Goal: Task Accomplishment & Management: Manage account settings

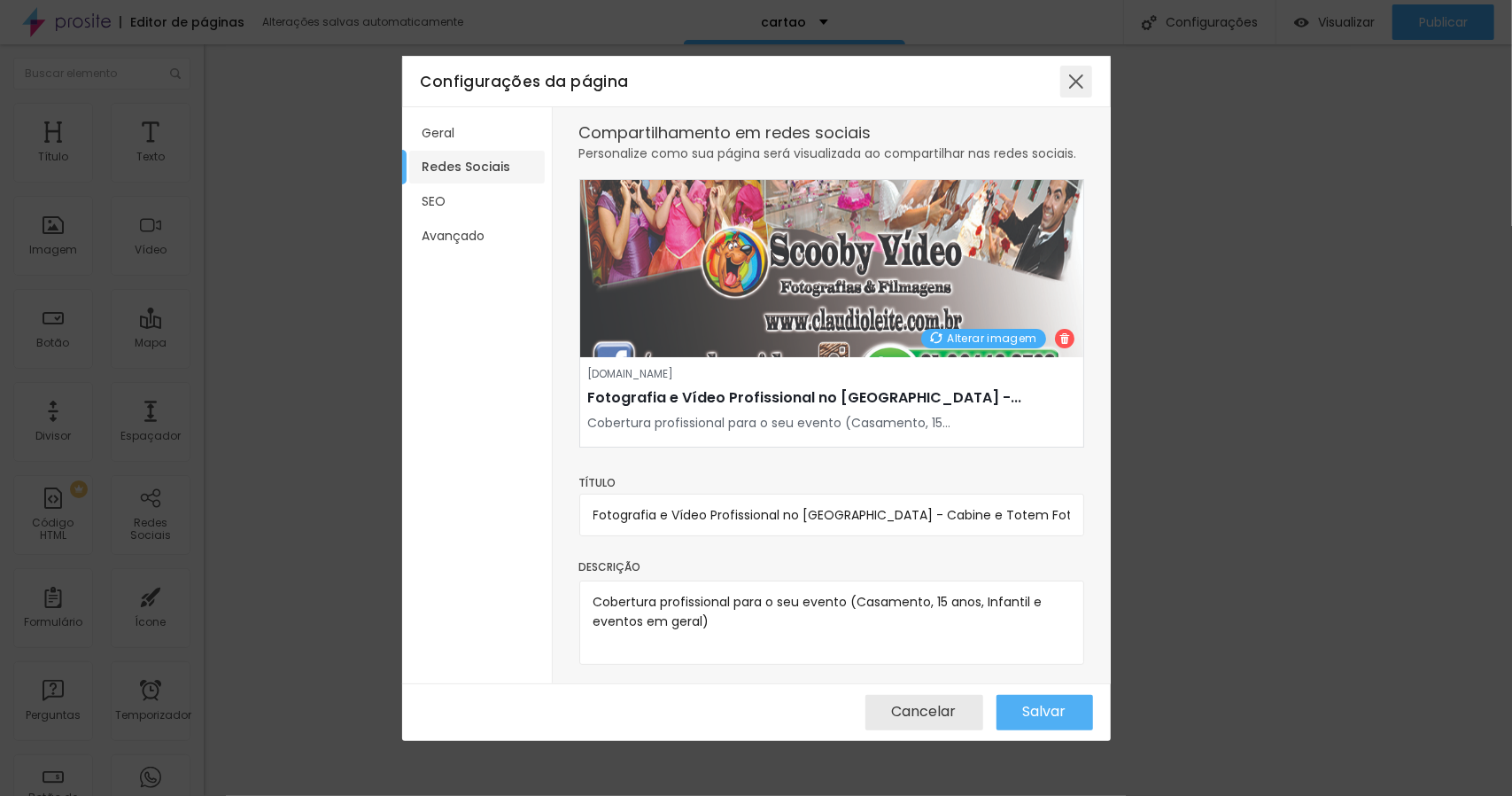
click at [1071, 78] on div at bounding box center [1076, 81] width 32 height 32
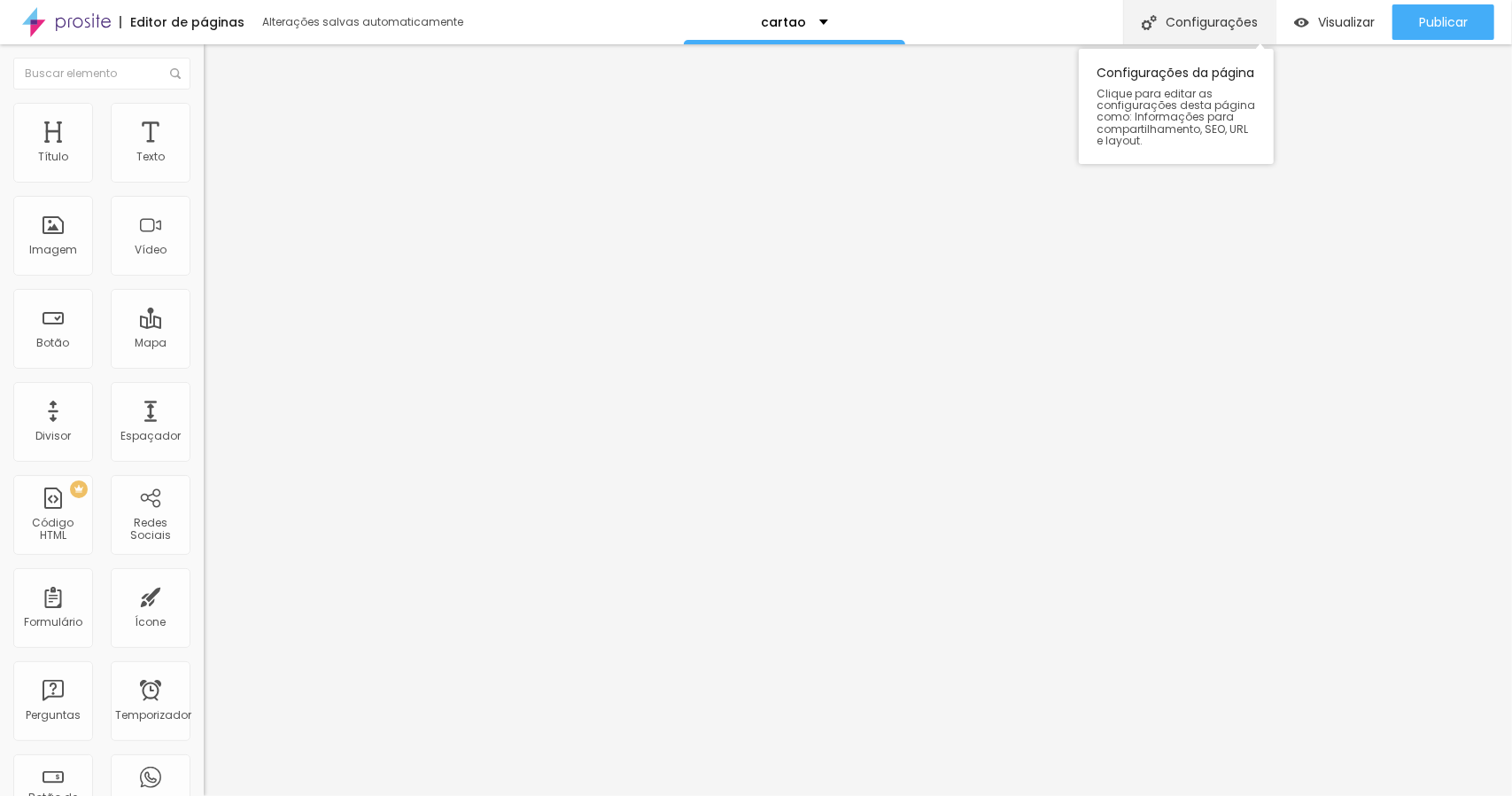
click at [1230, 15] on font "Configurações" at bounding box center [1212, 21] width 92 height 17
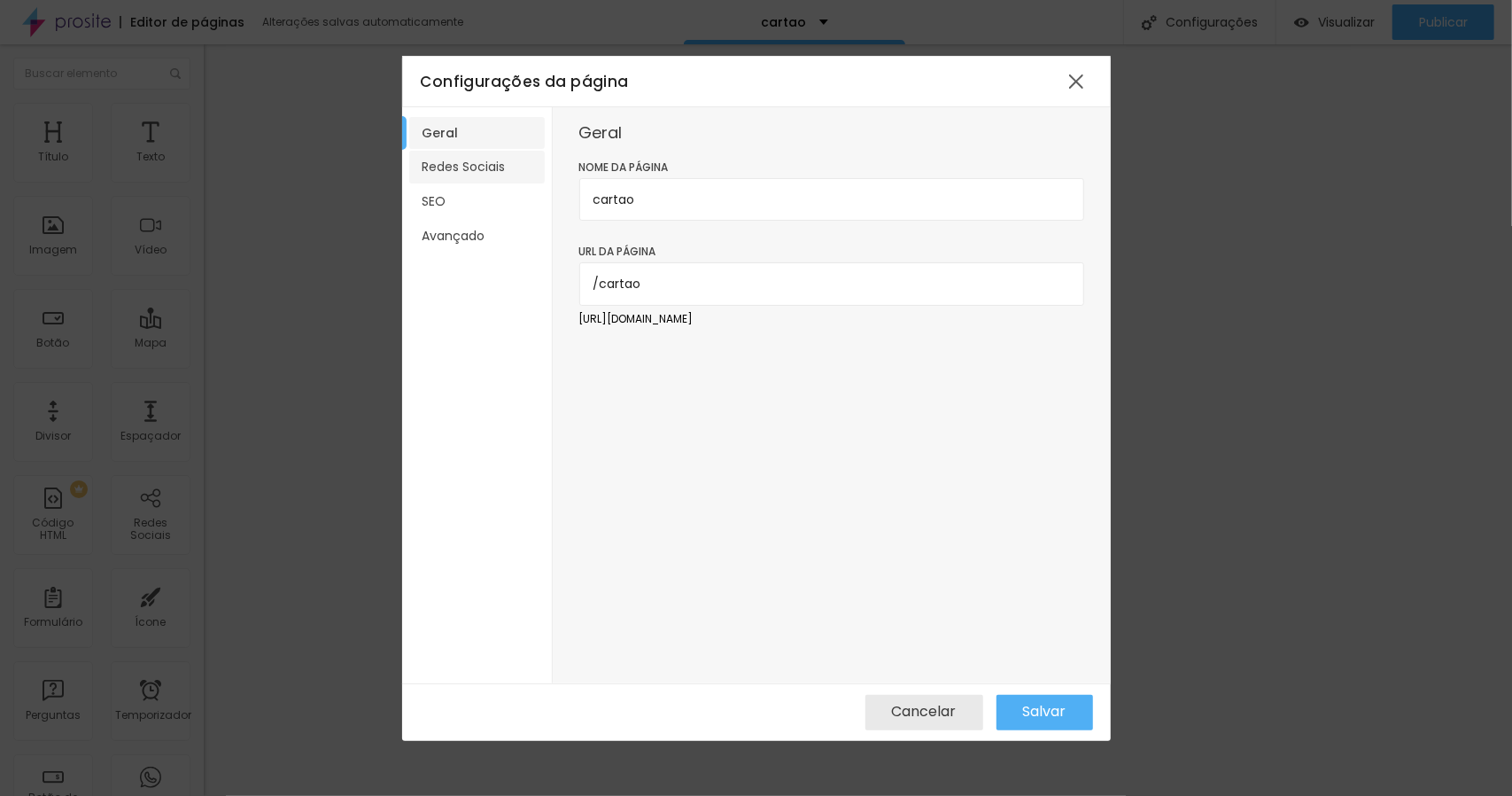
click at [511, 171] on li "Redes Sociais" at bounding box center [476, 167] width 135 height 33
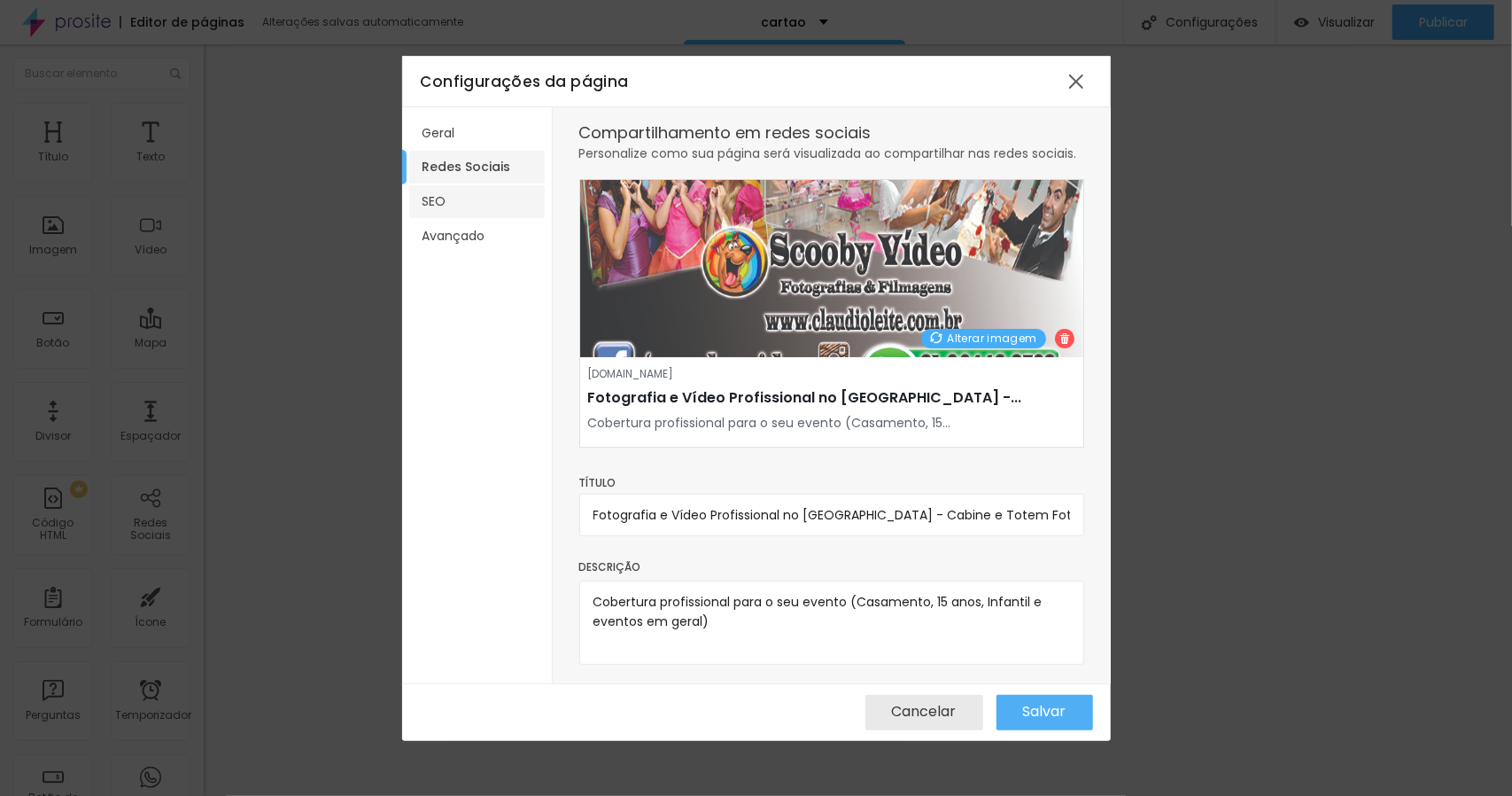
click at [468, 203] on li "SEO" at bounding box center [476, 202] width 135 height 33
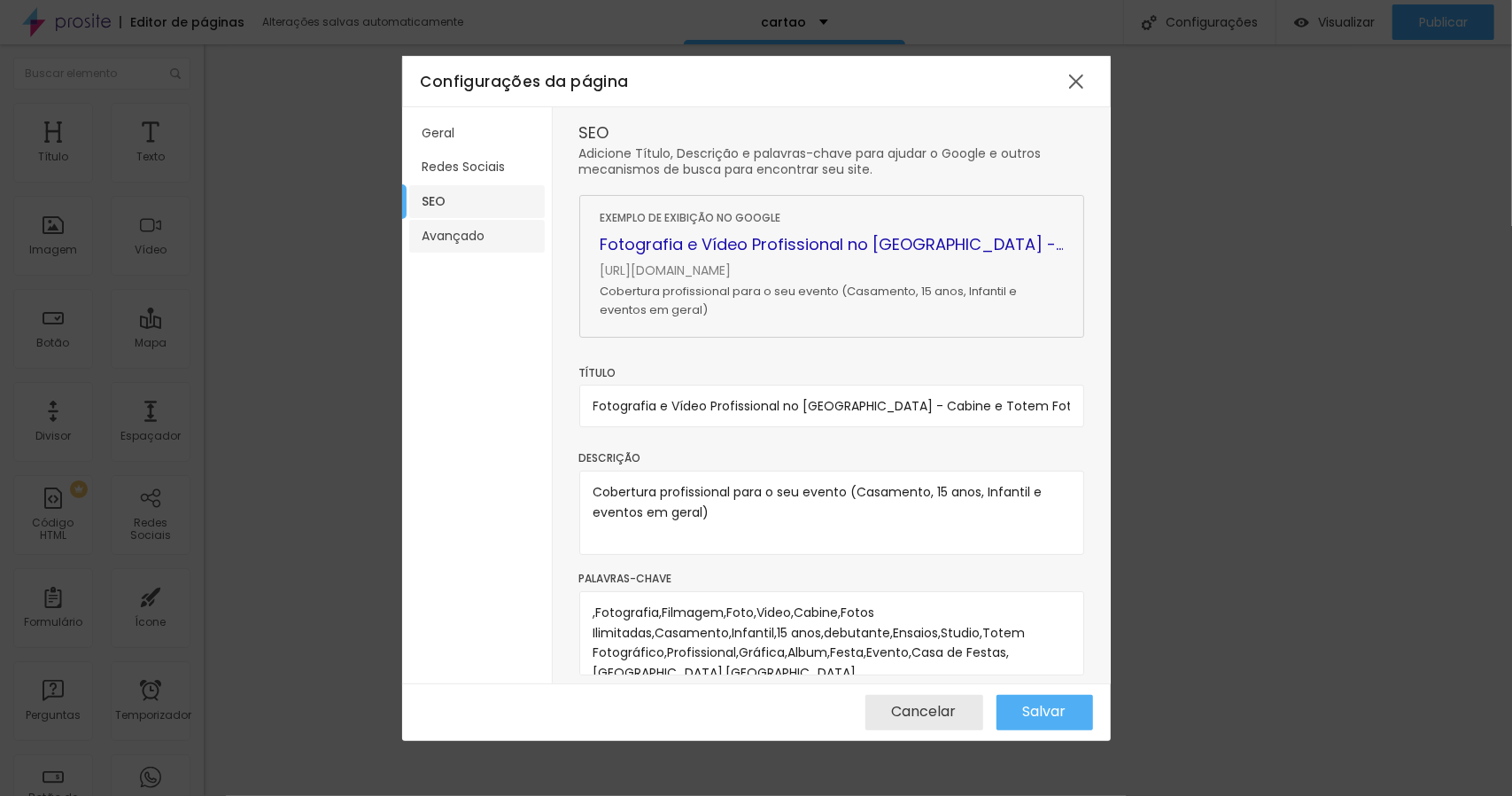
click at [473, 235] on font "Avançado" at bounding box center [454, 236] width 63 height 17
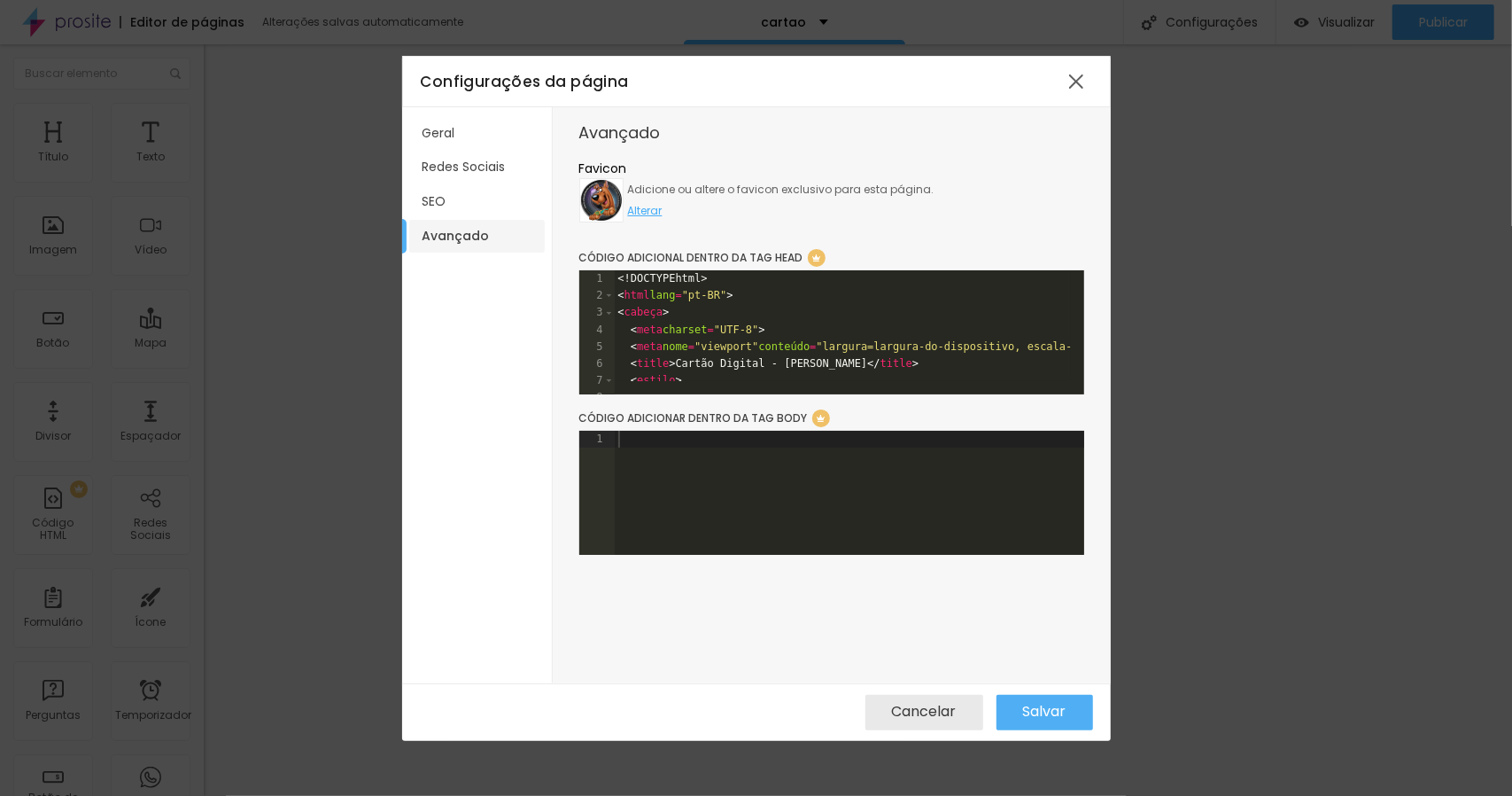
click at [596, 279] on div "1" at bounding box center [597, 279] width 36 height 17
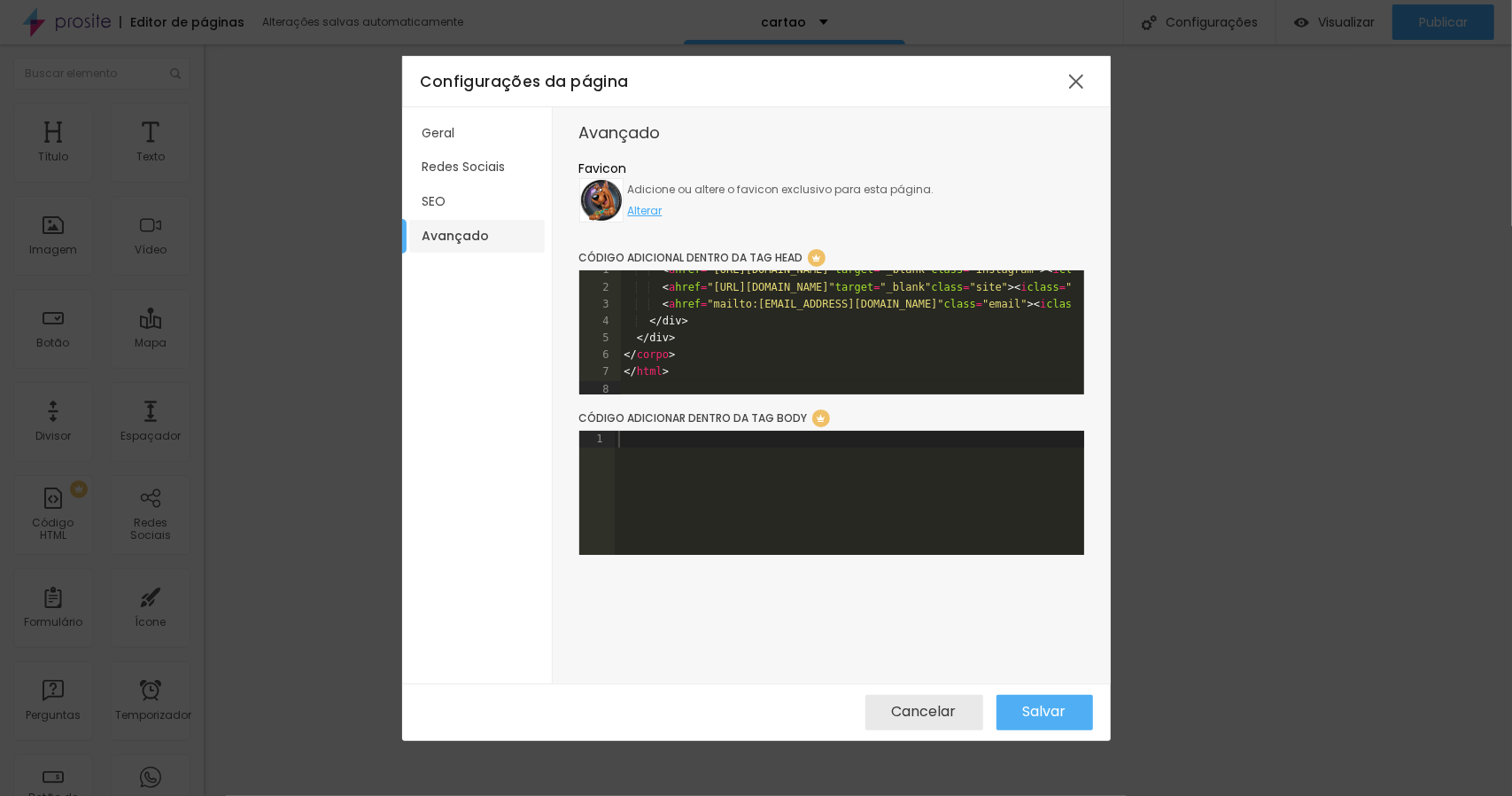
scroll to position [1505, 0]
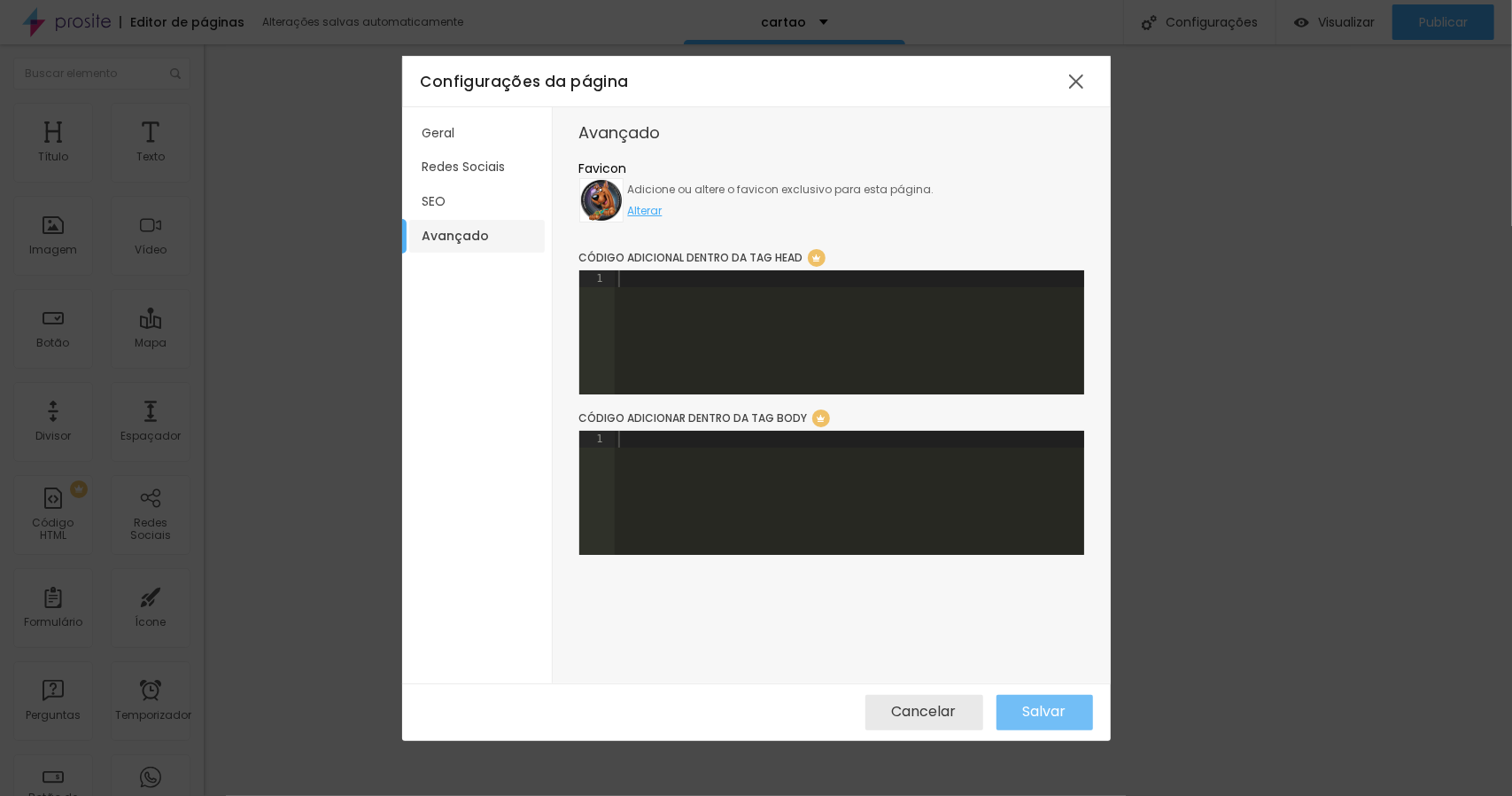
click at [1047, 709] on font "Salvar" at bounding box center [1045, 711] width 43 height 20
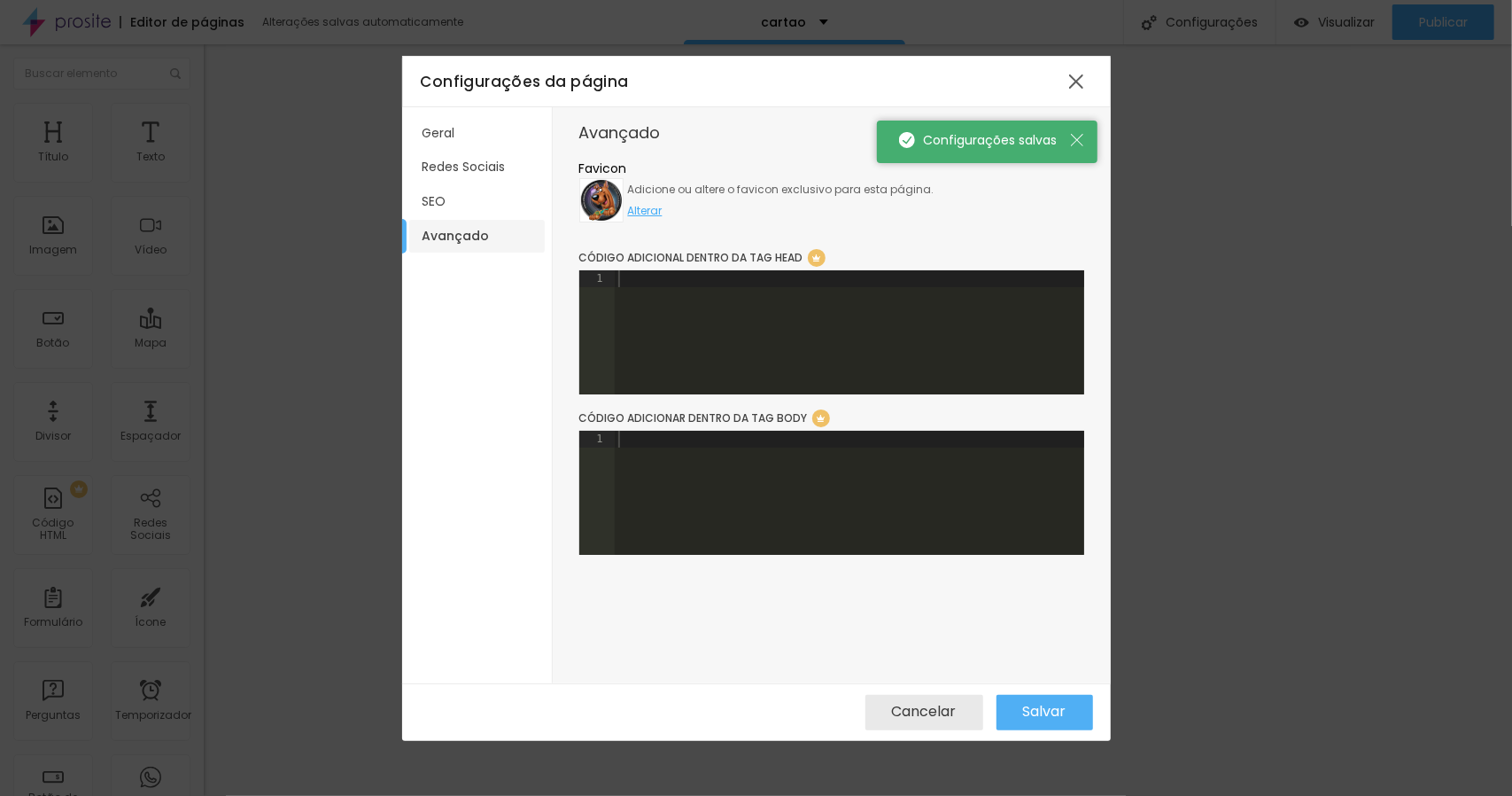
click at [1095, 79] on div "Configurações da página" at bounding box center [756, 82] width 709 height 52
click at [1077, 79] on div at bounding box center [1076, 81] width 32 height 32
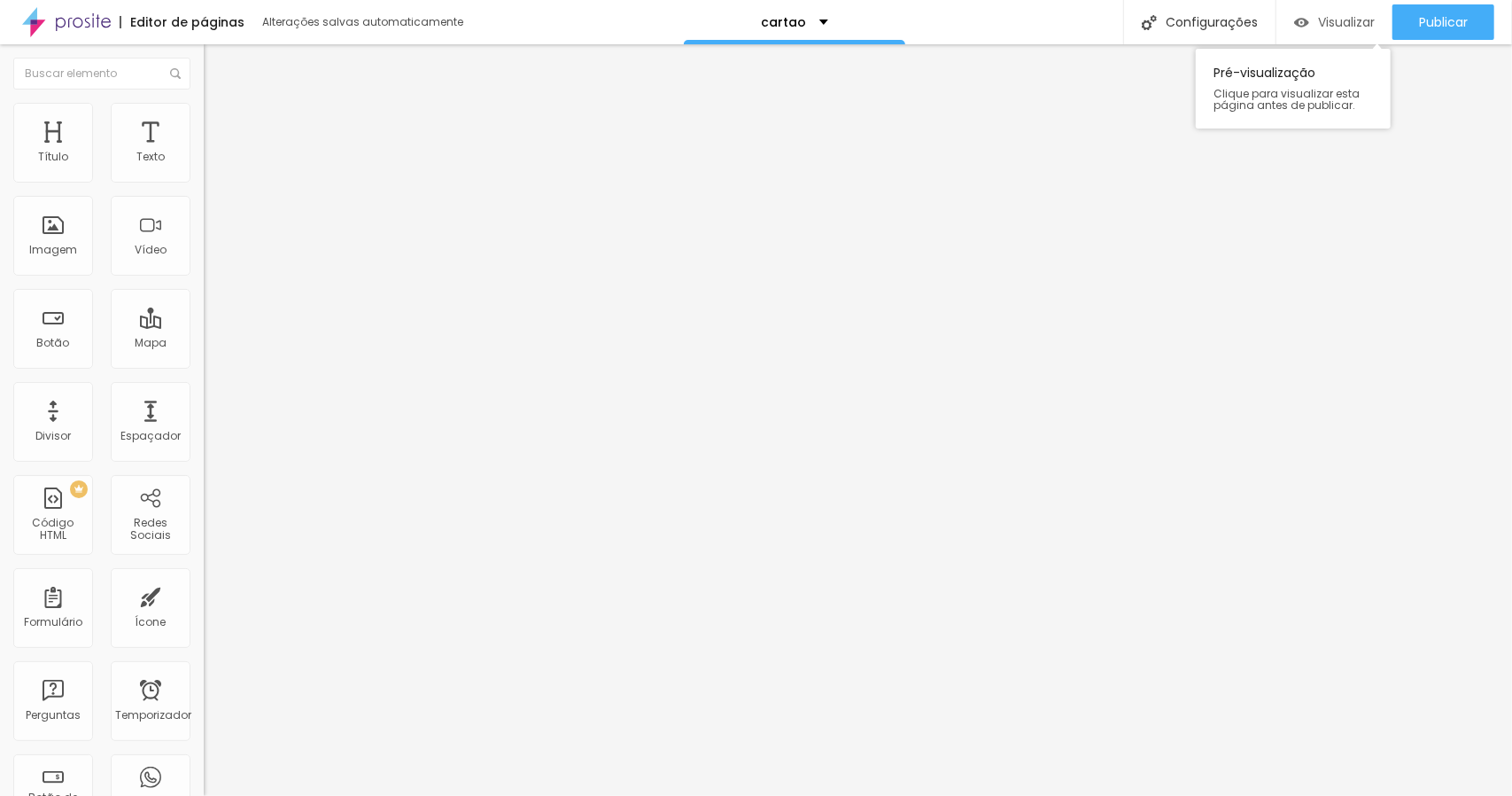
click at [1351, 19] on font "Visualizar" at bounding box center [1346, 21] width 57 height 17
click at [830, 28] on div "cartao" at bounding box center [795, 22] width 222 height 44
